Goal: Find specific page/section

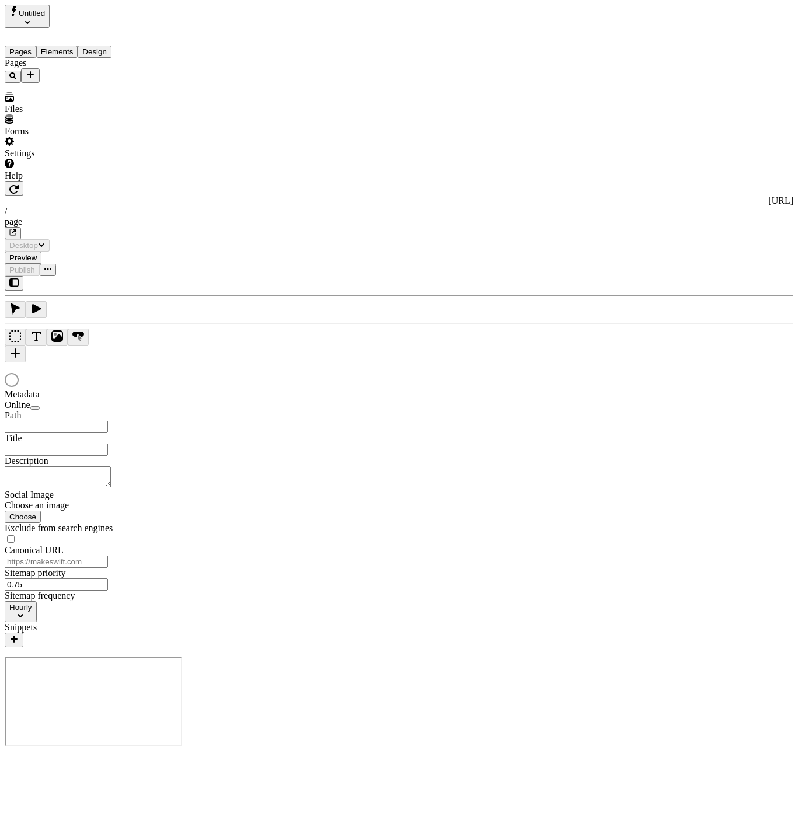
type input "/page"
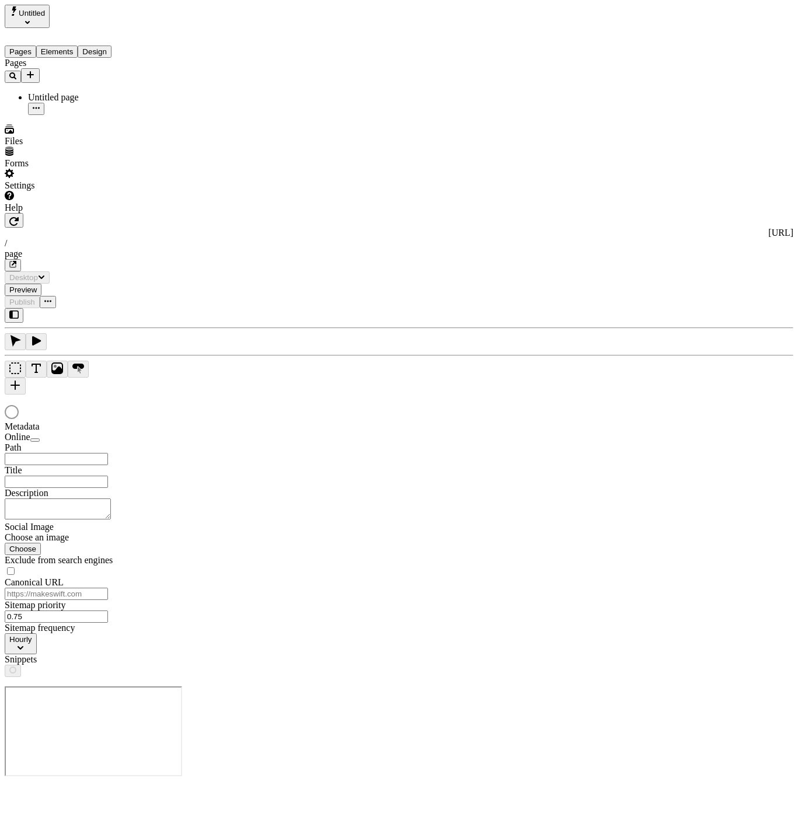
type input "/page"
